Goal: Check status: Check status

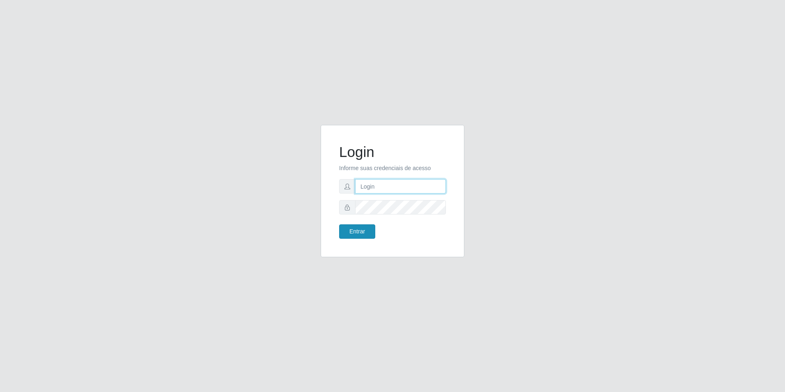
type input "[EMAIL_ADDRESS][DOMAIN_NAME]"
click at [364, 232] on button "Entrar" at bounding box center [357, 231] width 36 height 14
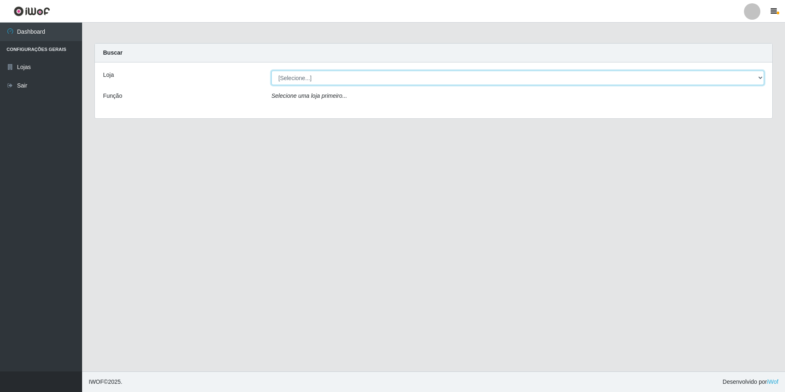
click at [763, 80] on select "[Selecione...] Extrabom - Loja 57 Anchieta" at bounding box center [517, 78] width 493 height 14
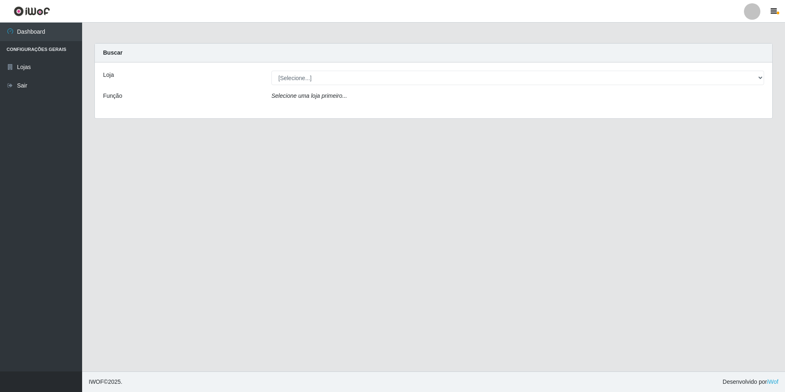
click at [592, 113] on div "Loja [Selecione...] Extrabom - Loja 57 Anchieta Função Selecione uma loja prime…" at bounding box center [433, 90] width 677 height 56
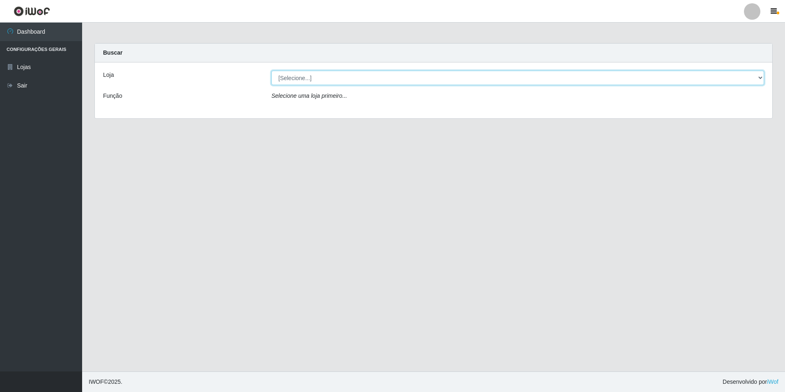
click at [671, 74] on select "[Selecione...] Extrabom - Loja 57 Anchieta" at bounding box center [517, 78] width 493 height 14
select select "470"
click at [271, 71] on select "[Selecione...] Extrabom - Loja 57 Anchieta" at bounding box center [517, 78] width 493 height 14
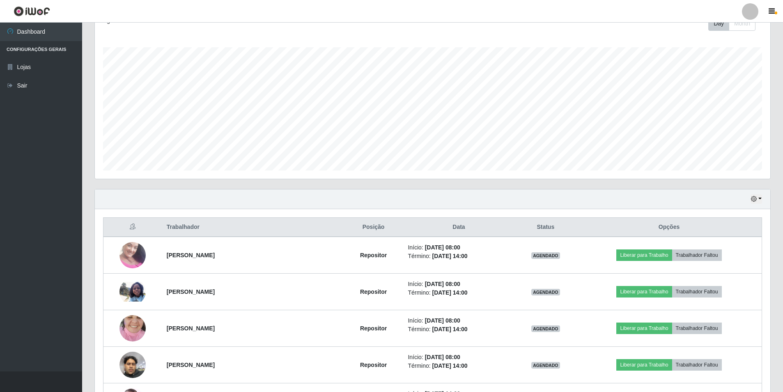
scroll to position [227, 0]
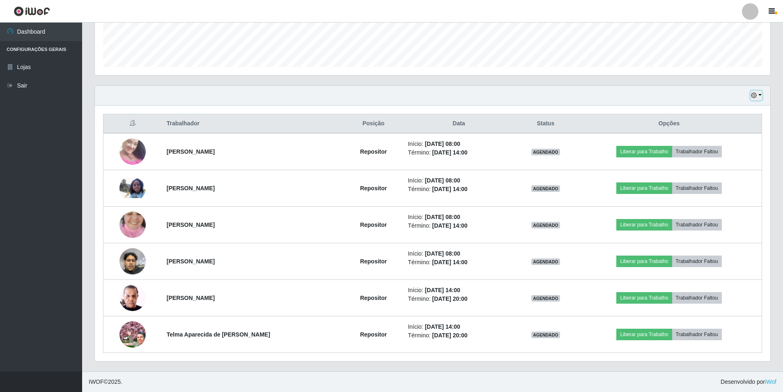
click at [759, 98] on button "button" at bounding box center [755, 95] width 11 height 9
click at [730, 167] on button "1 Semana" at bounding box center [729, 161] width 65 height 17
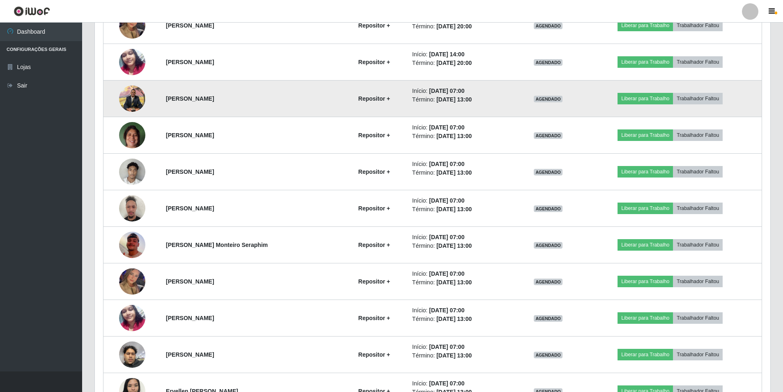
scroll to position [1827, 0]
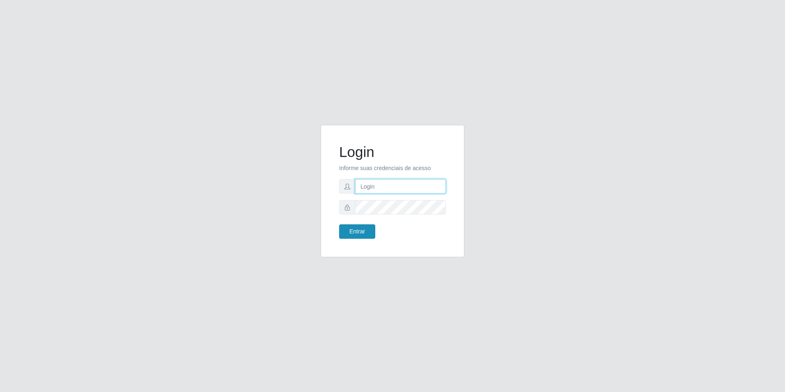
type input "[EMAIL_ADDRESS][DOMAIN_NAME]"
click at [364, 232] on button "Entrar" at bounding box center [357, 231] width 36 height 14
